Goal: Task Accomplishment & Management: Use online tool/utility

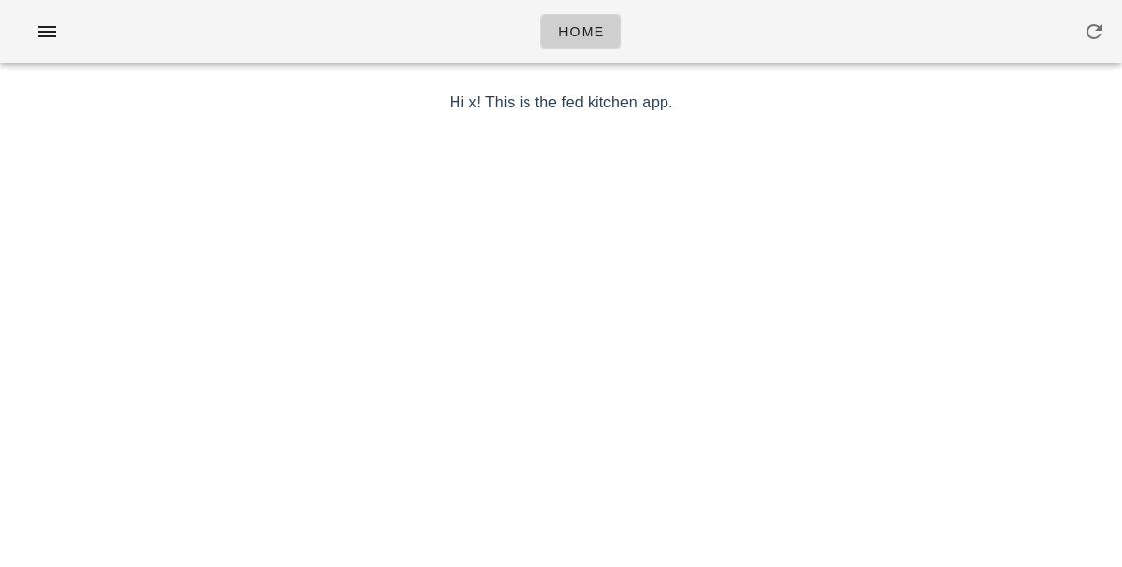
click at [44, 63] on div at bounding box center [561, 39] width 1098 height 55
click at [52, 44] on button "button" at bounding box center [47, 31] width 63 height 35
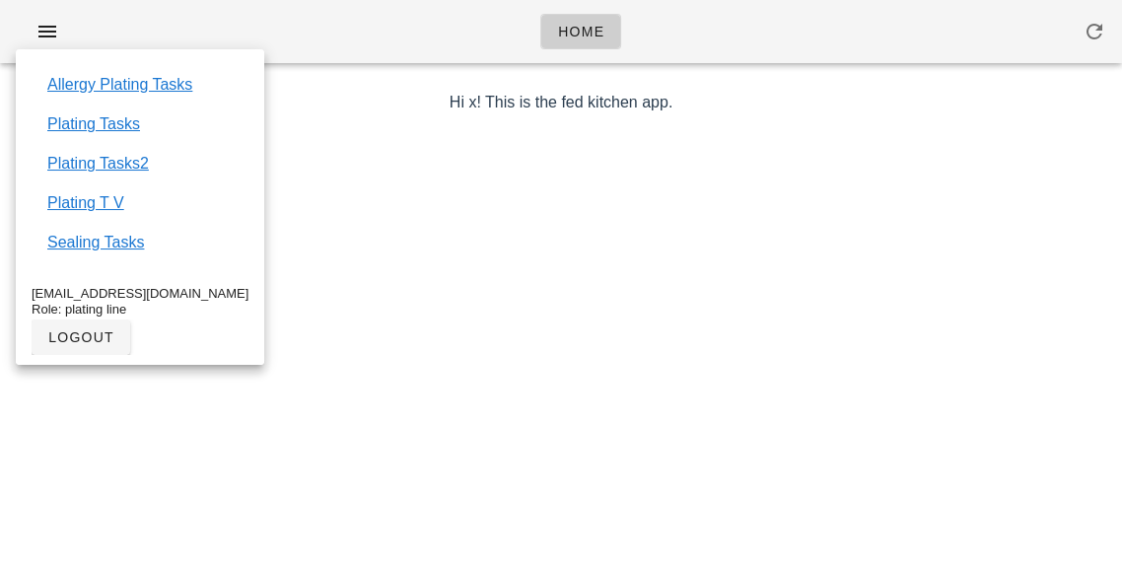
click at [103, 166] on link "Plating Tasks2" at bounding box center [98, 164] width 102 height 24
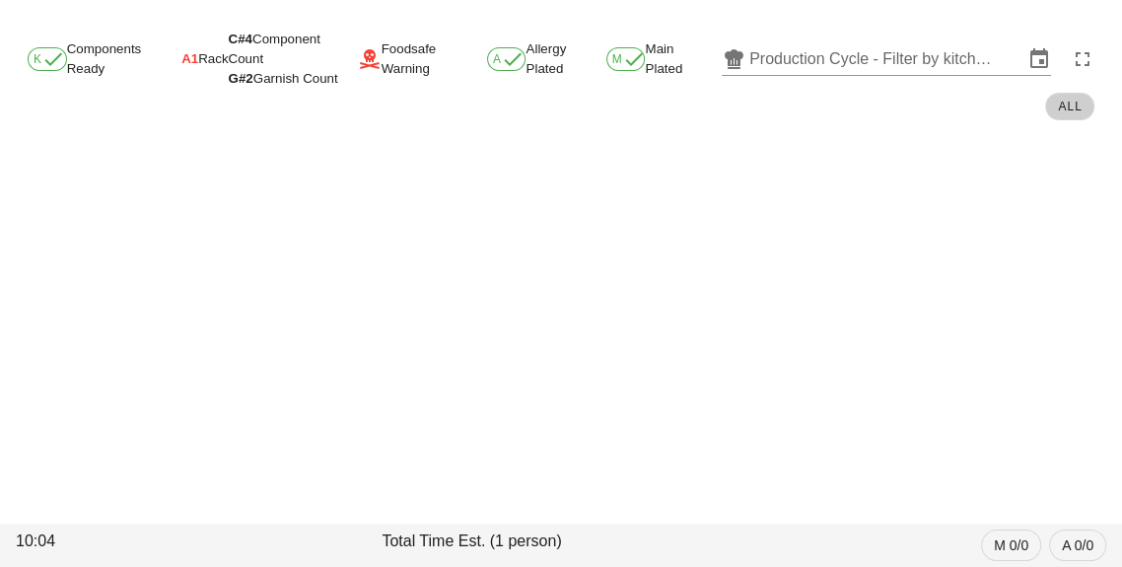
click at [828, 71] on input "Production Cycle - Filter by kitchen production schedules" at bounding box center [886, 59] width 274 height 32
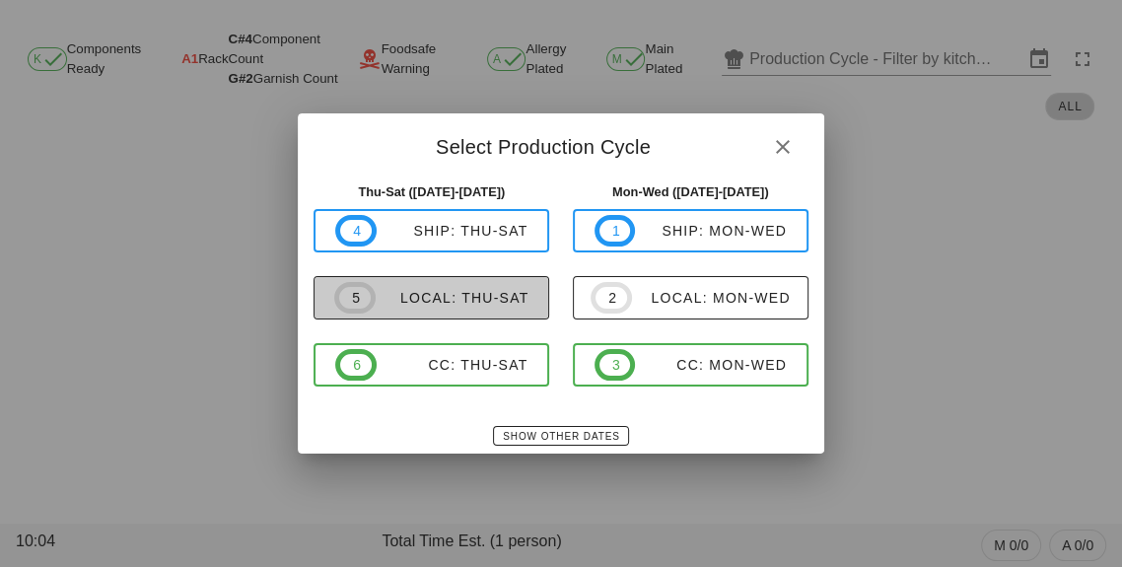
click at [455, 303] on div "local: Thu-Sat" at bounding box center [453, 298] width 154 height 16
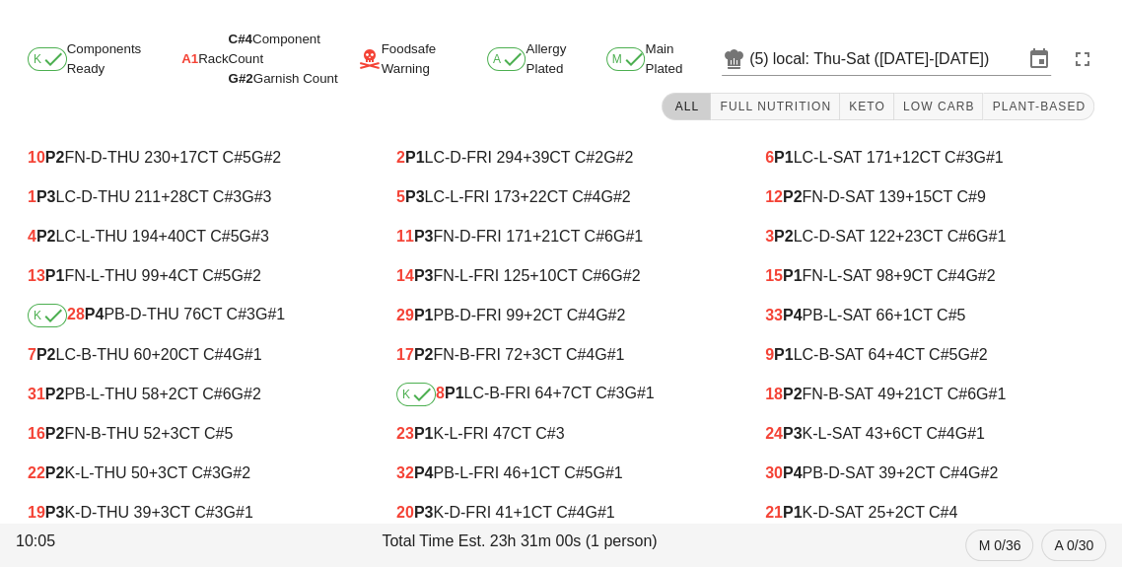
click at [836, 47] on input "local: Thu-Sat ([DATE]-[DATE])" at bounding box center [898, 59] width 250 height 32
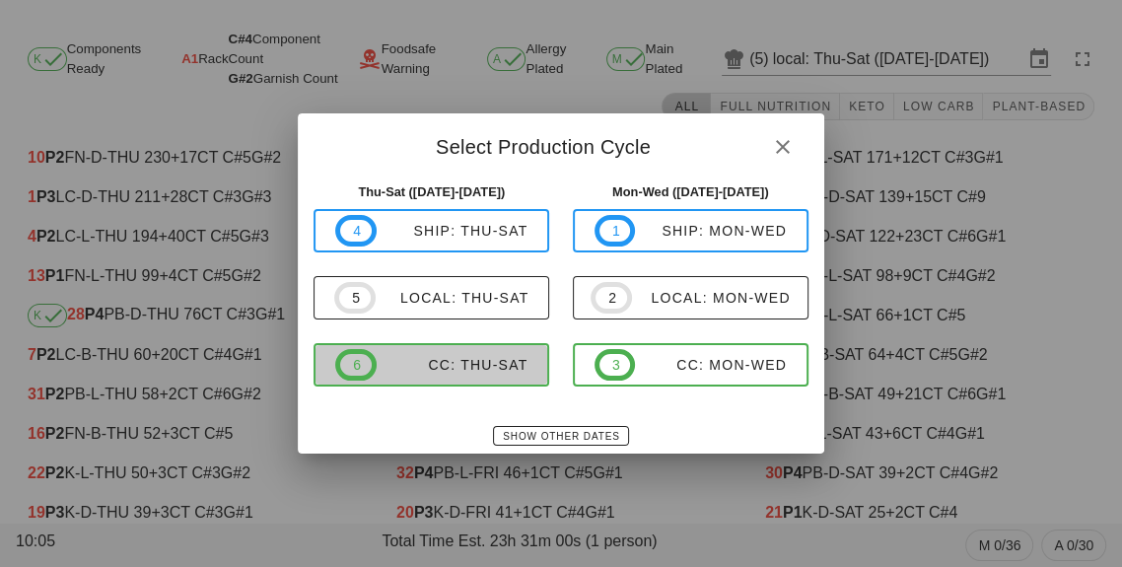
click at [451, 379] on span "6 CC: Thu-Sat" at bounding box center [431, 365] width 192 height 32
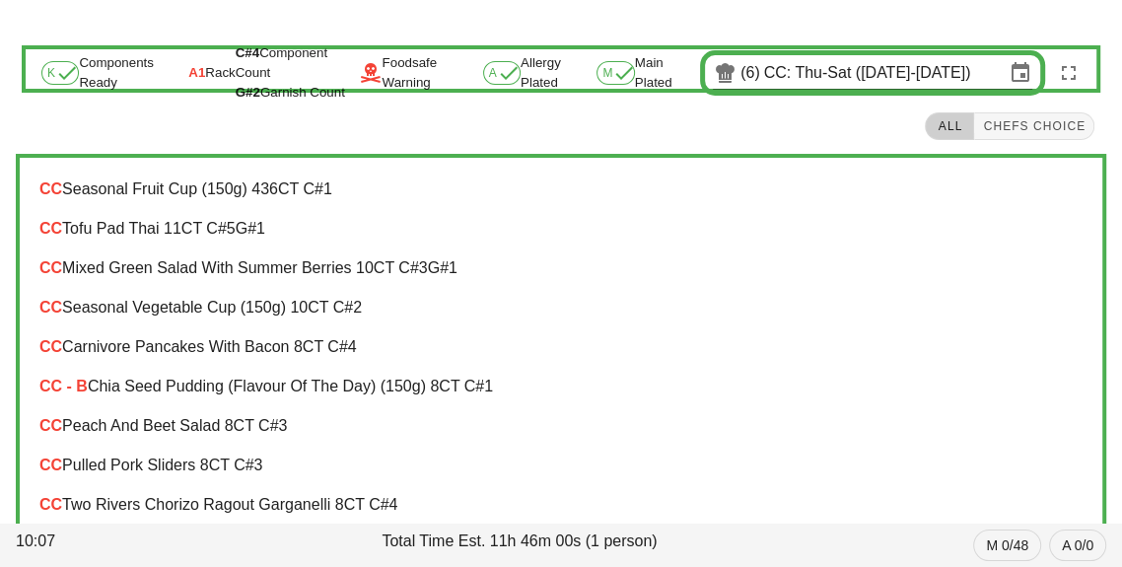
click at [339, 391] on div "CC - B Chia Seed Pudding (flavour of the day) (150g) 8 CT C#1" at bounding box center [560, 387] width 1043 height 18
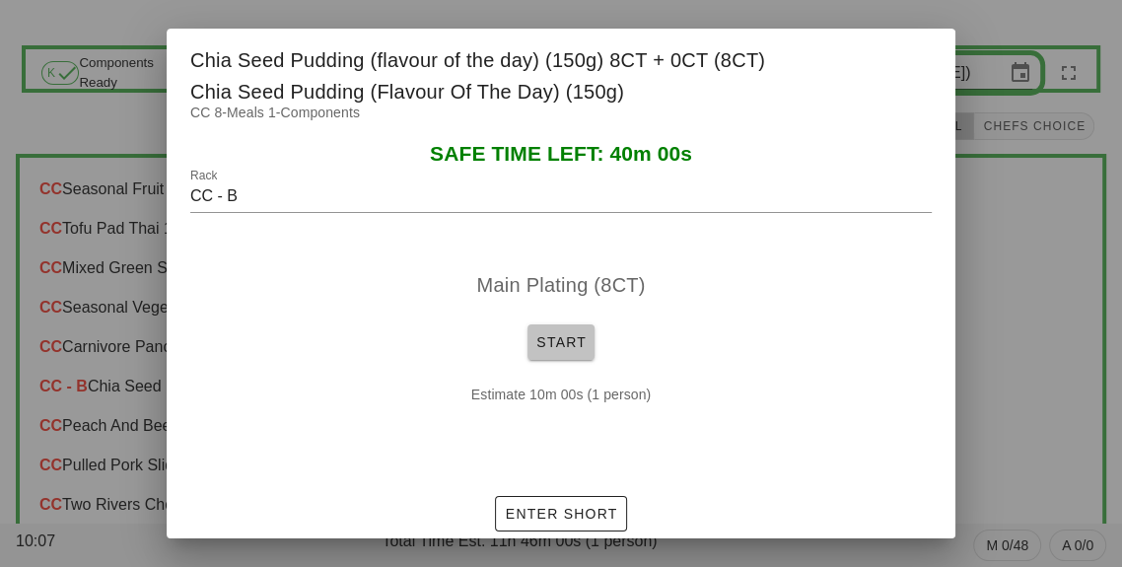
click at [571, 343] on span "Start" at bounding box center [560, 342] width 51 height 16
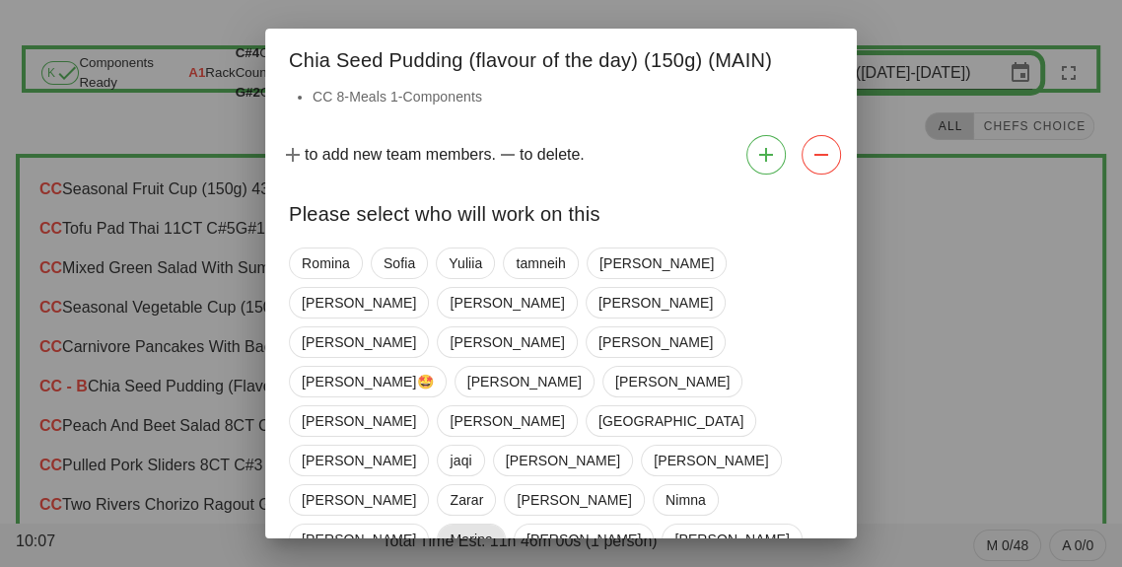
click at [492, 524] on span "Marina" at bounding box center [470, 539] width 42 height 30
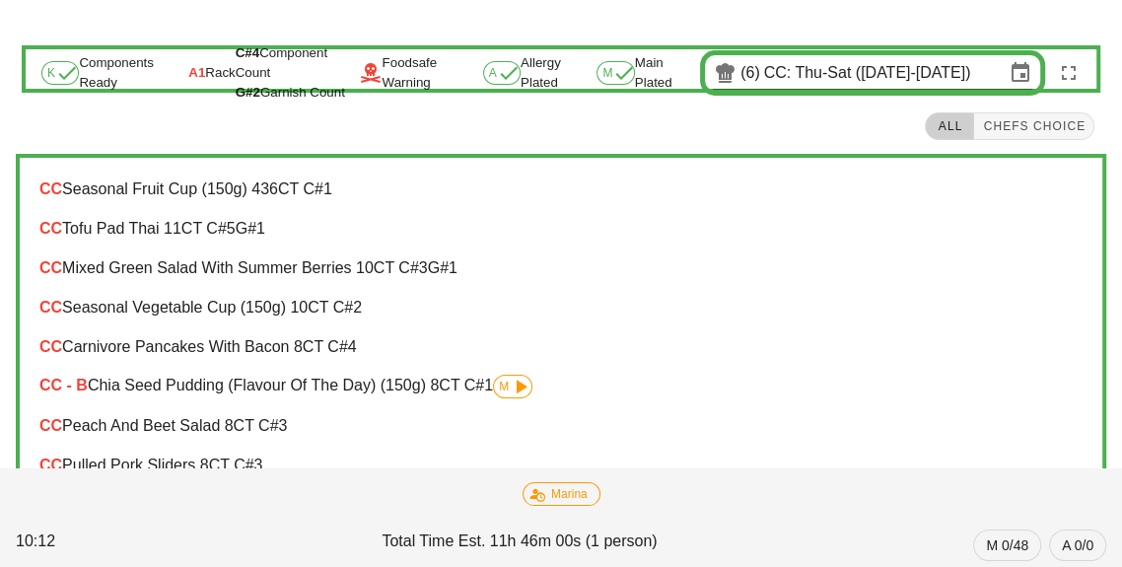
click at [396, 409] on div "CC Peach and Beet Salad 8 CT C#3" at bounding box center [561, 425] width 1074 height 39
click at [415, 376] on div "CC - B Chia Seed Pudding (flavour of the day) (150g) 8 CT C#1 M" at bounding box center [560, 387] width 1043 height 24
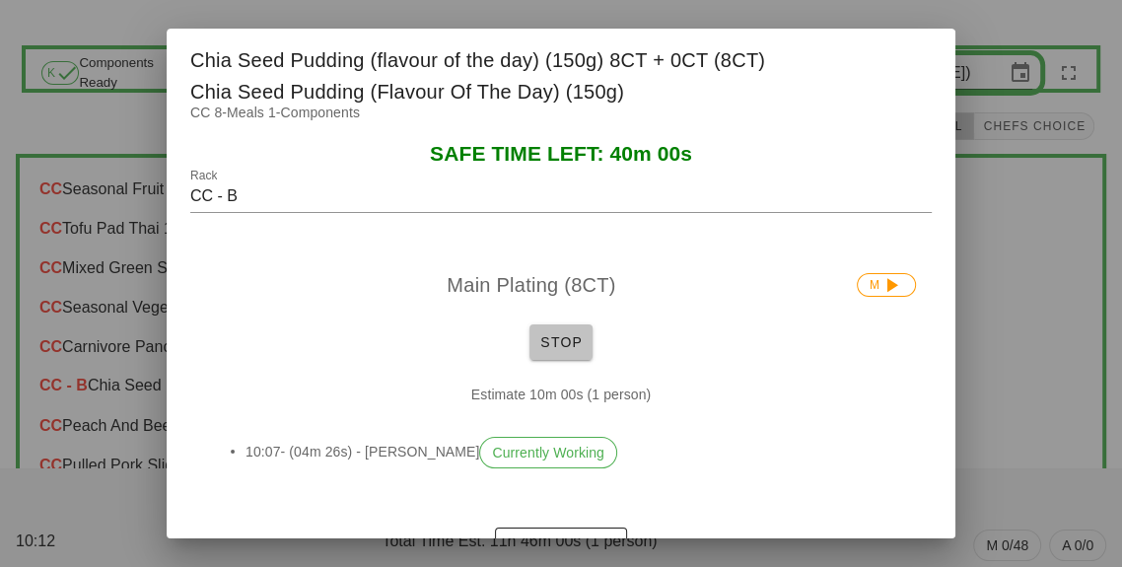
click at [568, 357] on button "Stop" at bounding box center [560, 341] width 63 height 35
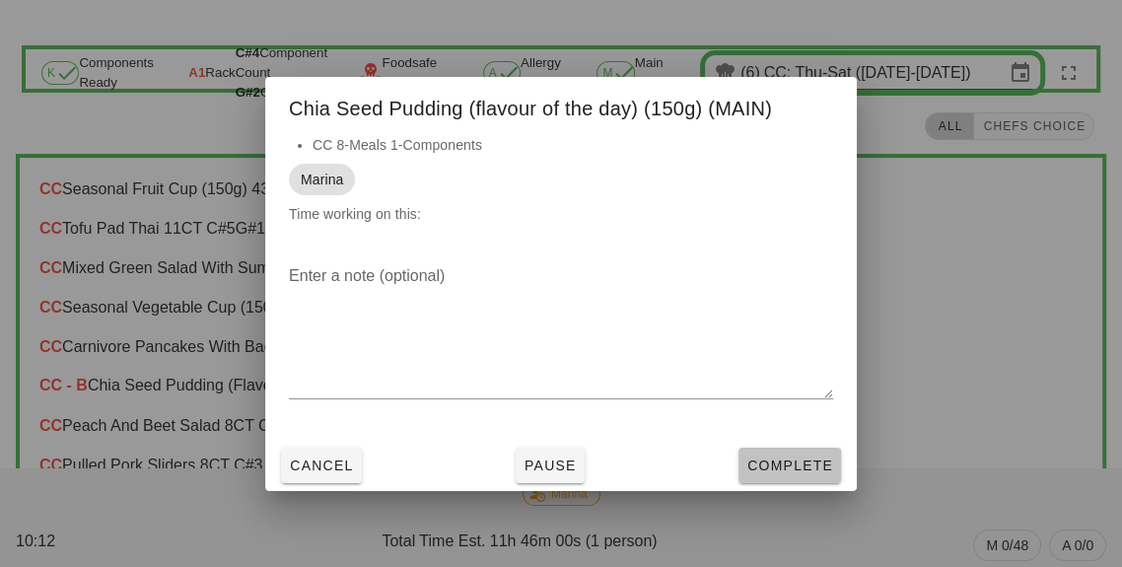
click at [796, 467] on span "Complete" at bounding box center [789, 465] width 87 height 16
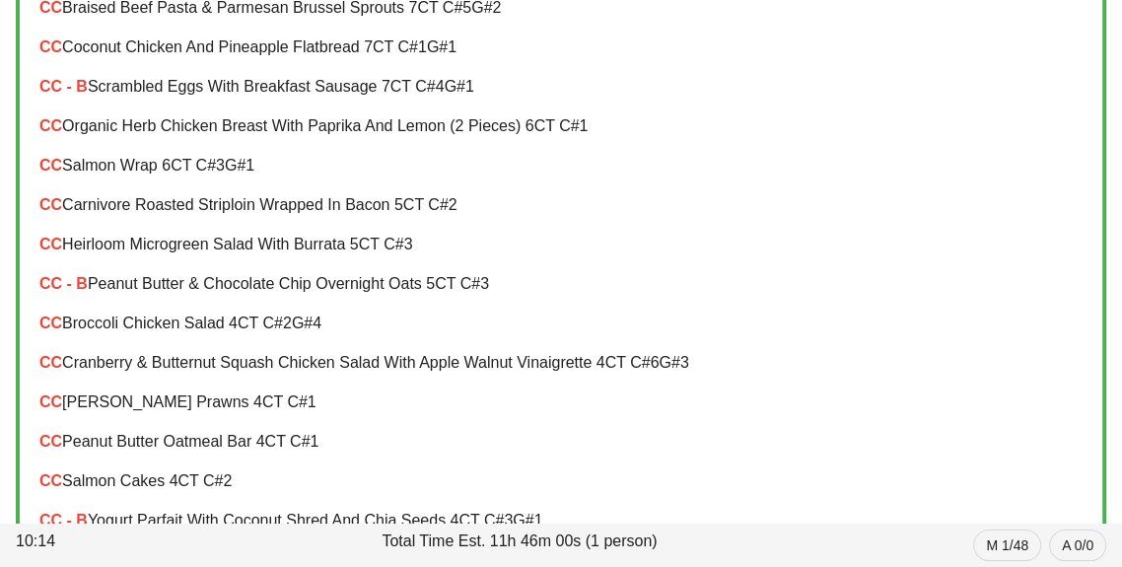
scroll to position [544, 0]
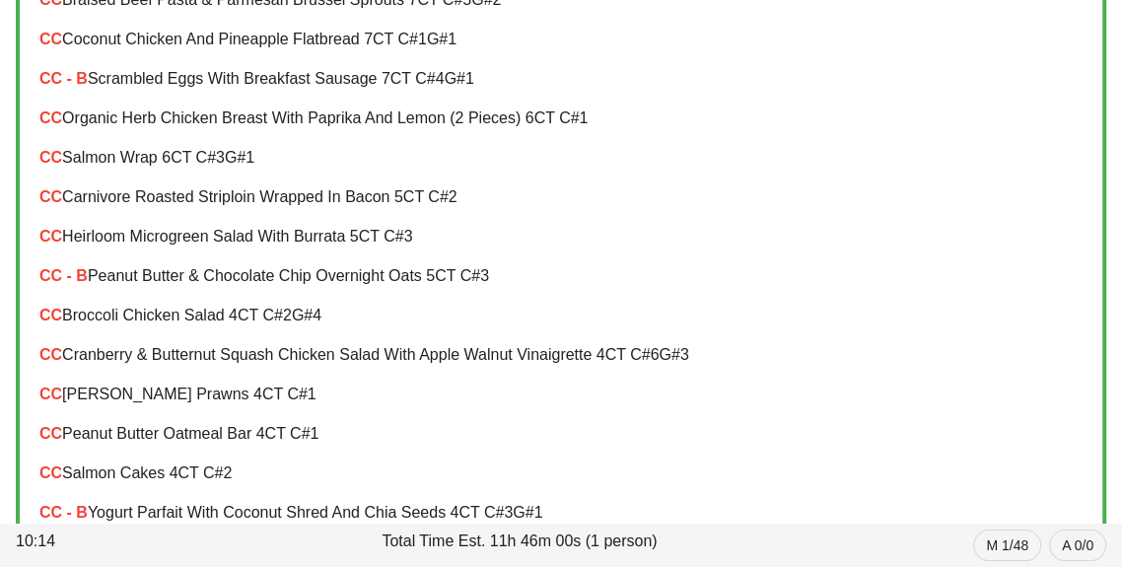
click at [276, 438] on div "CC Peanut Butter Oatmeal Bar 4 CT C#1" at bounding box center [560, 434] width 1043 height 18
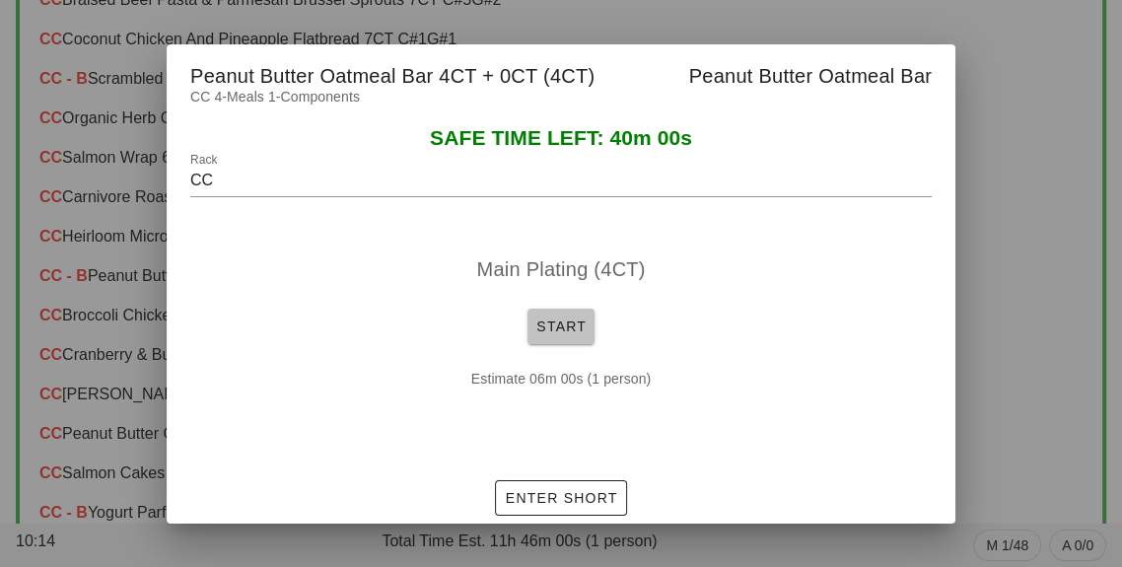
click at [560, 344] on button "Start" at bounding box center [560, 326] width 67 height 35
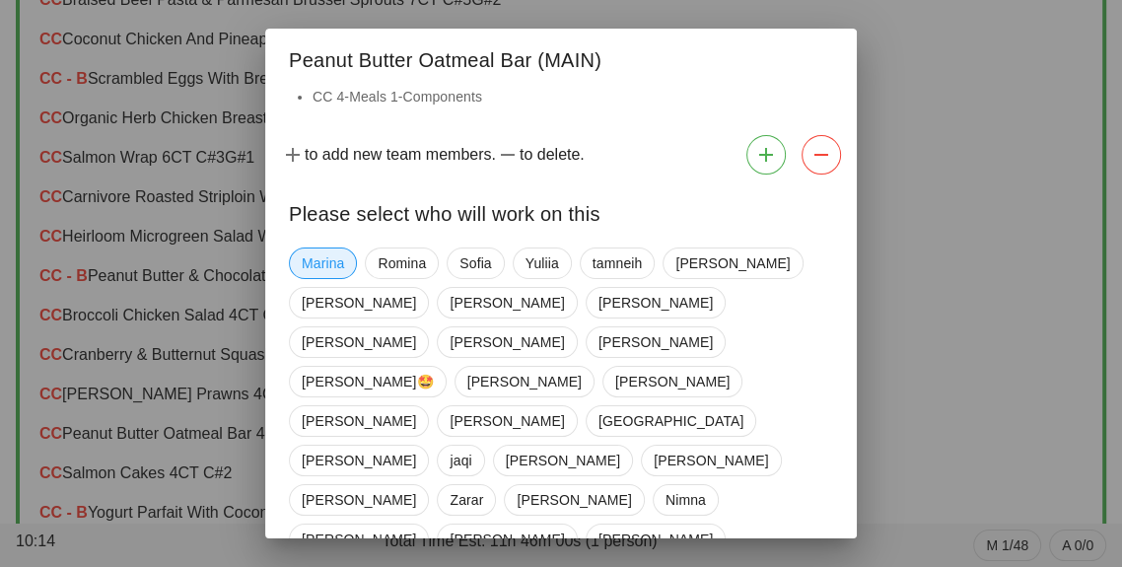
click at [343, 278] on span "Marina" at bounding box center [323, 263] width 42 height 30
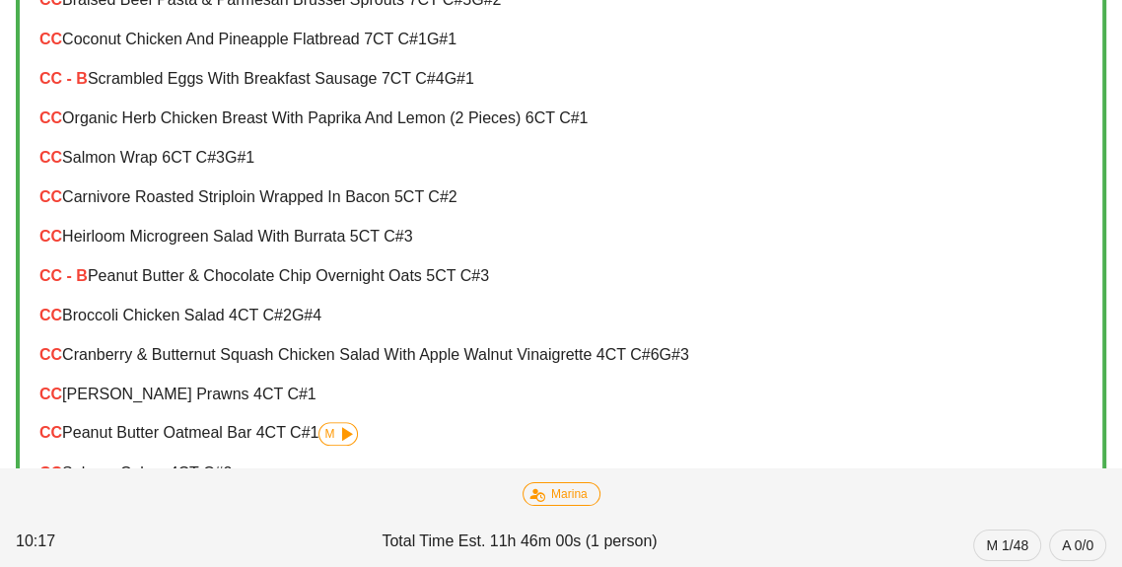
click at [193, 457] on div "CC Salmon Cakes 4 CT C#2" at bounding box center [561, 472] width 1074 height 39
click at [150, 441] on div "CC Peanut Butter Oatmeal Bar 4 CT C#1 M" at bounding box center [560, 434] width 1043 height 24
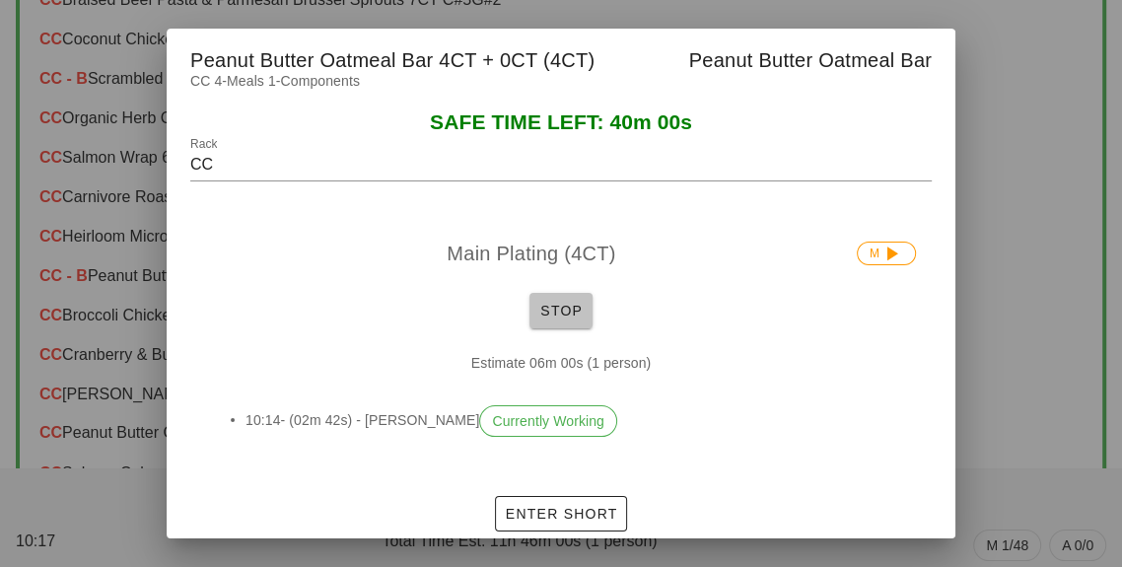
click at [561, 318] on span "Stop" at bounding box center [560, 311] width 47 height 16
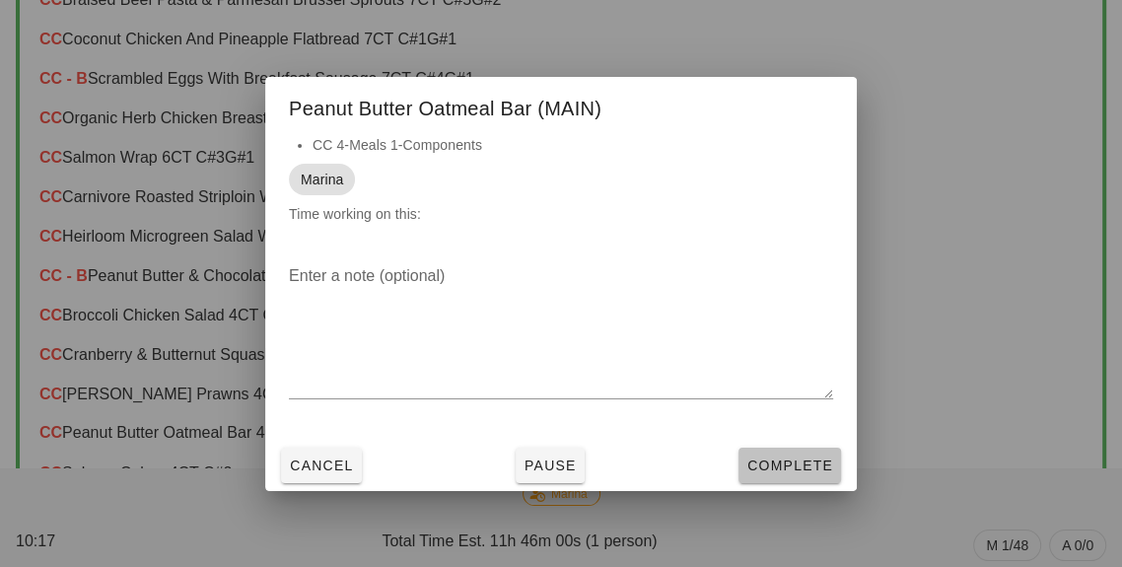
click at [775, 483] on button "Complete" at bounding box center [789, 465] width 103 height 35
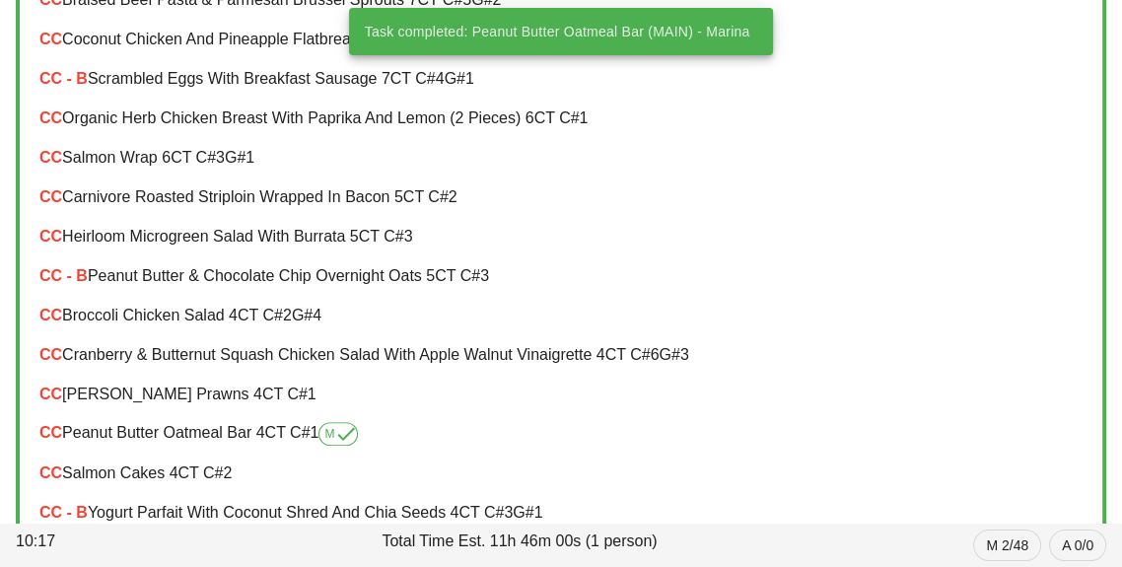
click at [363, 513] on div "CC - B Yogurt Parfait with Coconut Shred and Chia Seeds 4 CT C#3 G#1" at bounding box center [560, 513] width 1043 height 18
type input "CC - B"
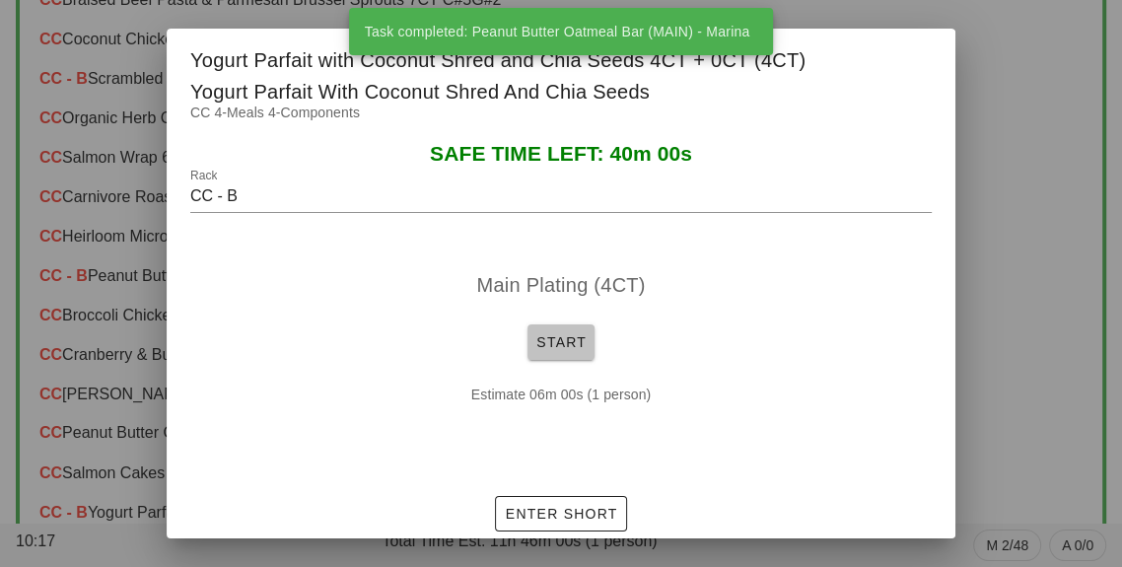
click at [560, 350] on span "Start" at bounding box center [560, 342] width 51 height 16
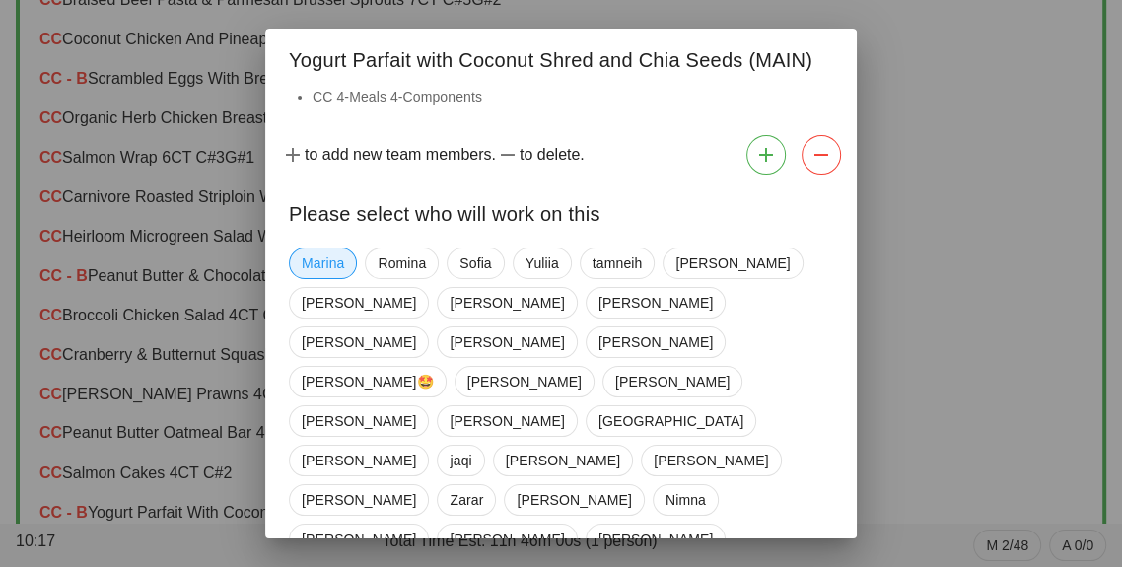
click at [323, 278] on span "Marina" at bounding box center [323, 263] width 42 height 30
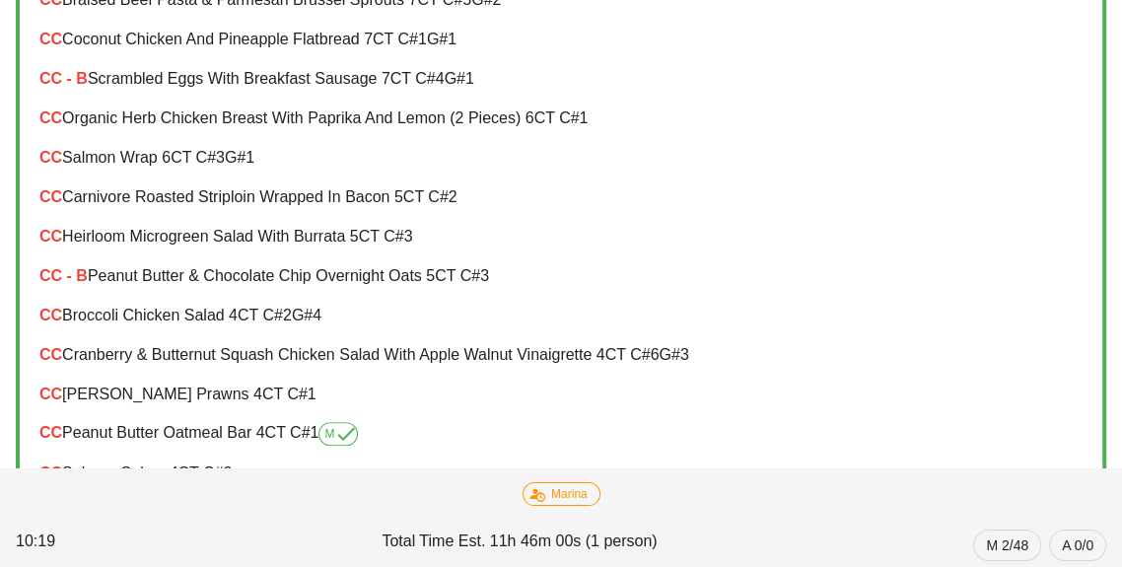
click at [516, 519] on span "G#1" at bounding box center [528, 511] width 30 height 17
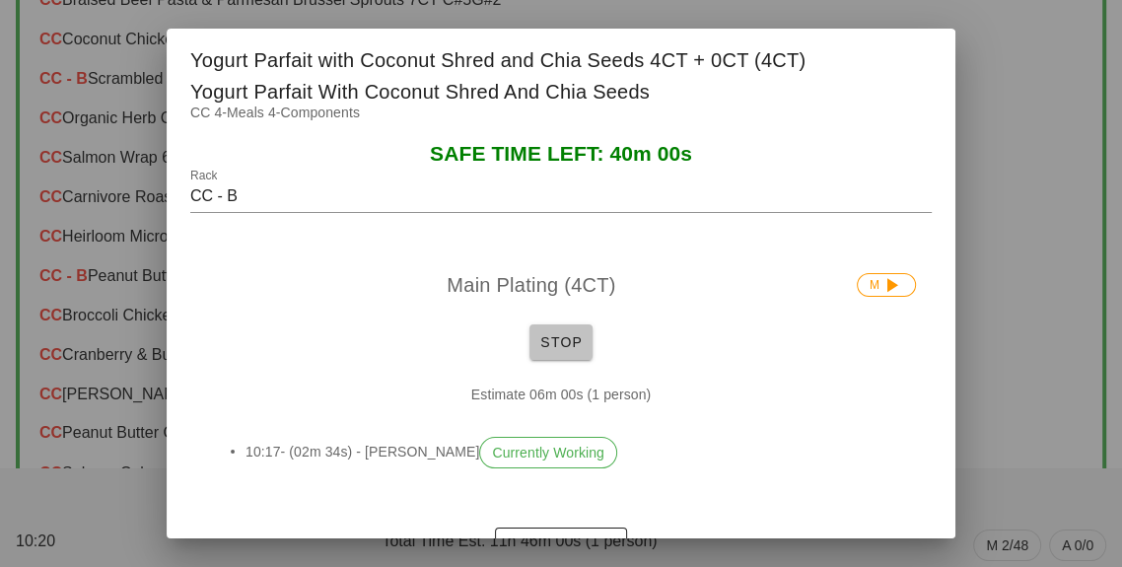
click at [555, 350] on span "Stop" at bounding box center [560, 342] width 47 height 16
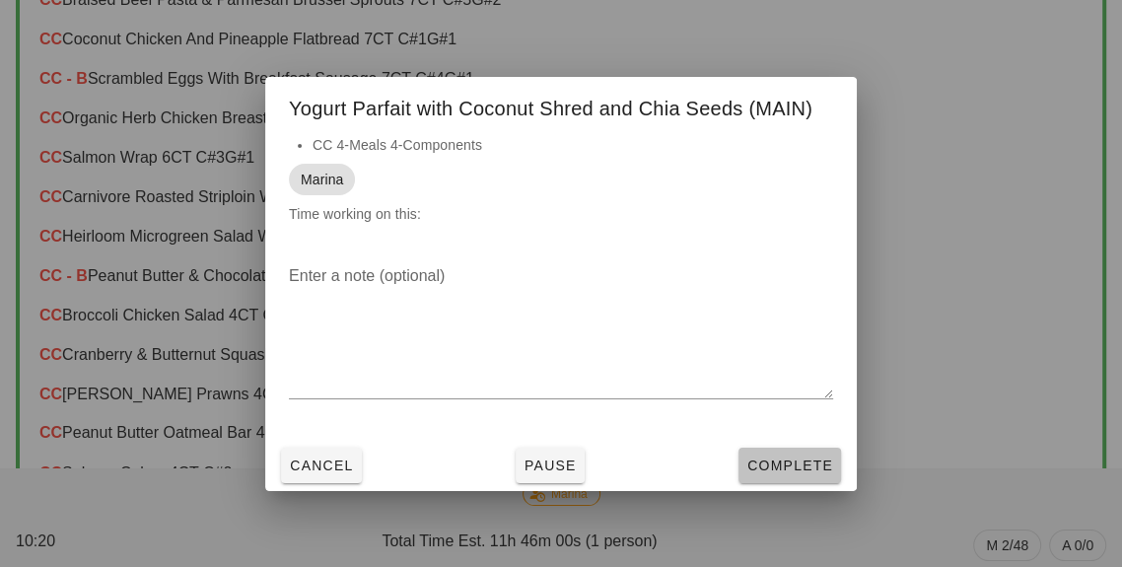
click at [772, 483] on button "Complete" at bounding box center [789, 465] width 103 height 35
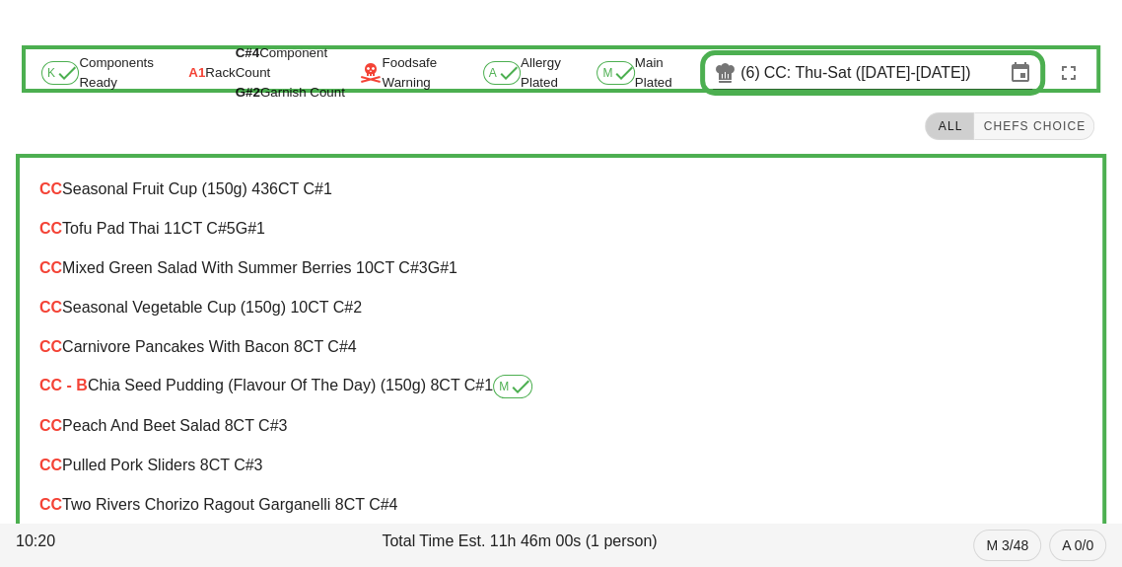
click at [892, 72] on input "CC: Thu-Sat ([DATE]-[DATE])" at bounding box center [884, 73] width 241 height 32
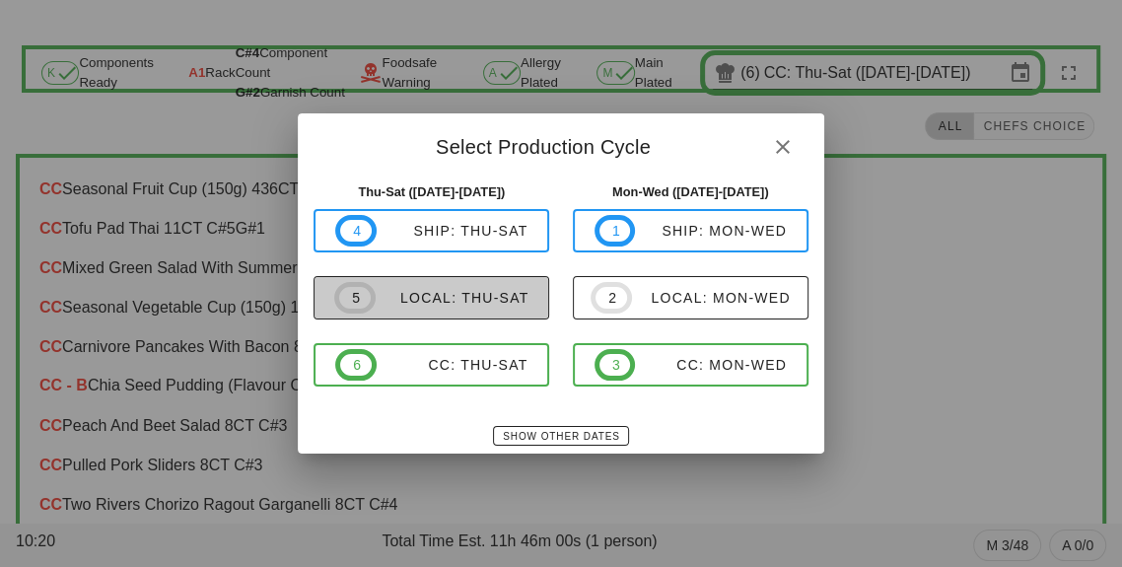
click at [442, 314] on button "5 local: Thu-Sat" at bounding box center [431, 297] width 236 height 43
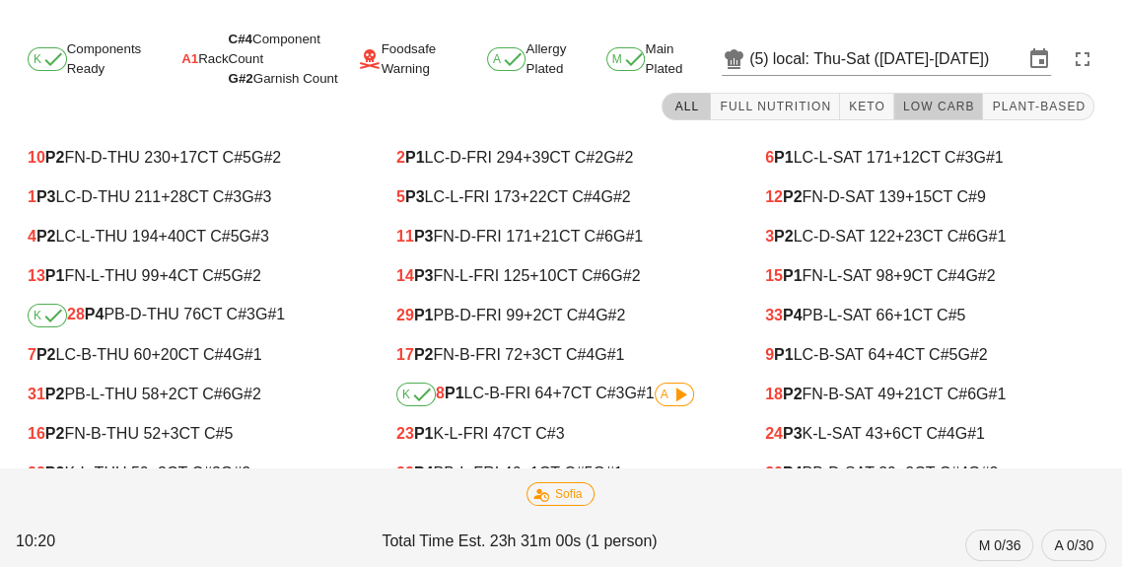
click at [934, 104] on span "Low Carb" at bounding box center [938, 107] width 73 height 14
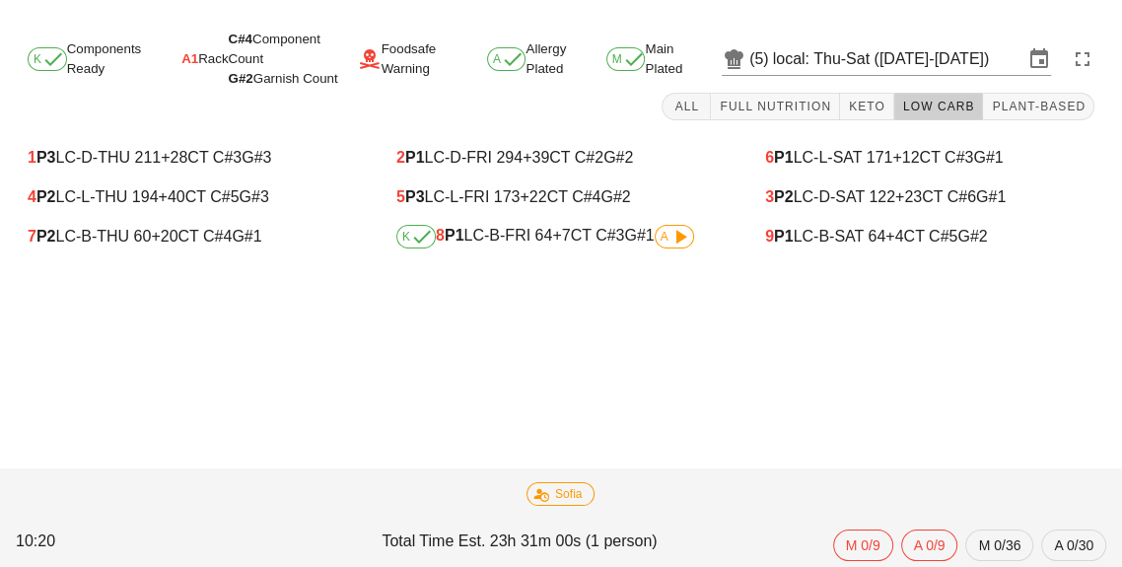
click at [671, 241] on icon at bounding box center [680, 237] width 24 height 24
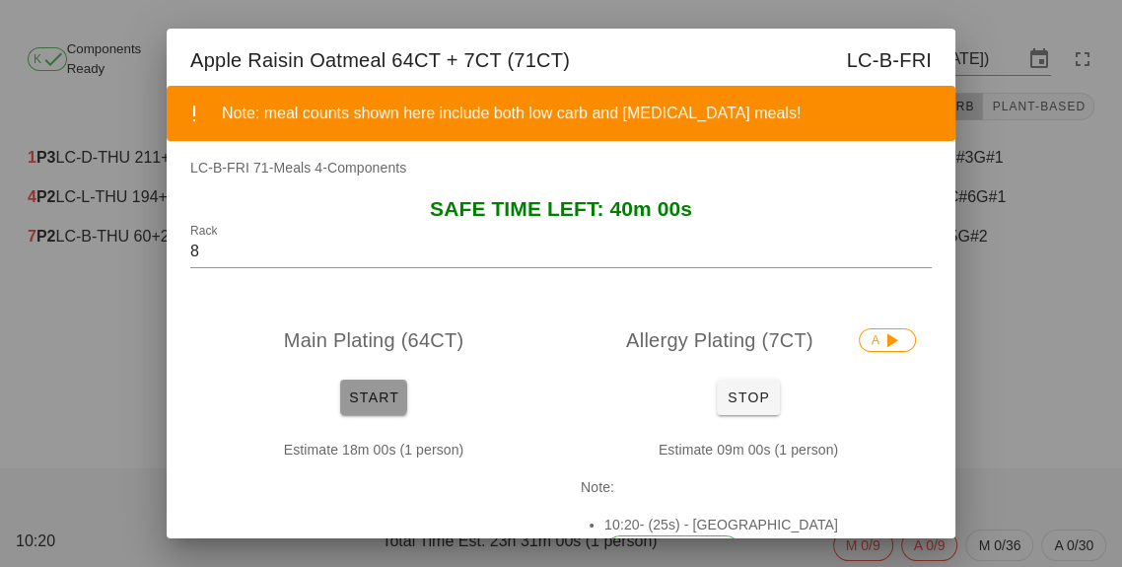
click at [402, 393] on button "Start" at bounding box center [373, 396] width 67 height 35
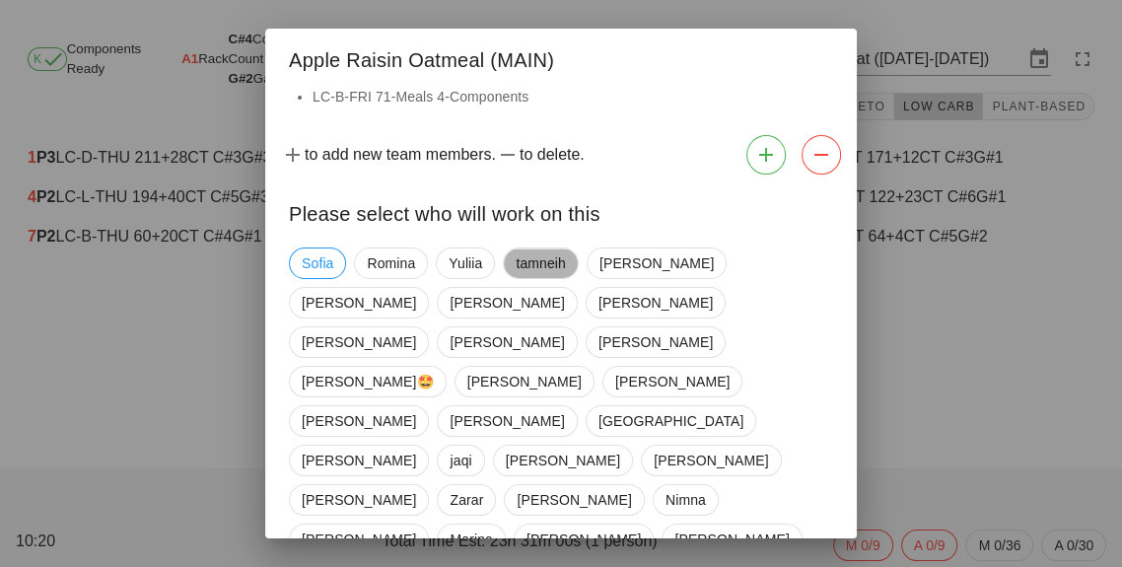
click at [545, 256] on span "tamneih" at bounding box center [541, 263] width 50 height 30
click at [598, 406] on span "[GEOGRAPHIC_DATA]" at bounding box center [670, 421] width 145 height 30
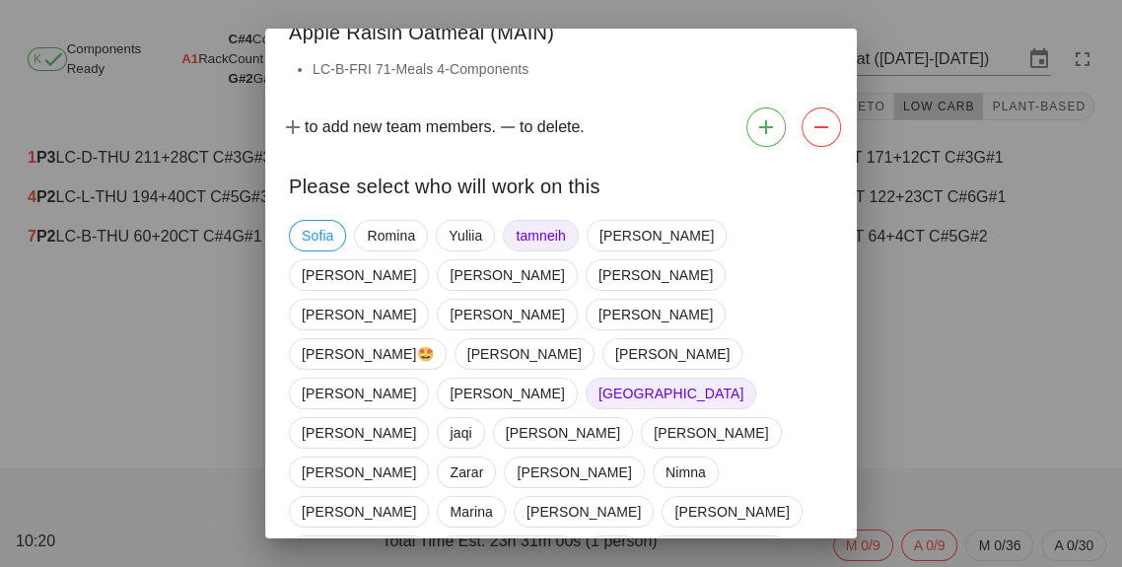
scroll to position [55, 0]
